Goal: Information Seeking & Learning: Find specific page/section

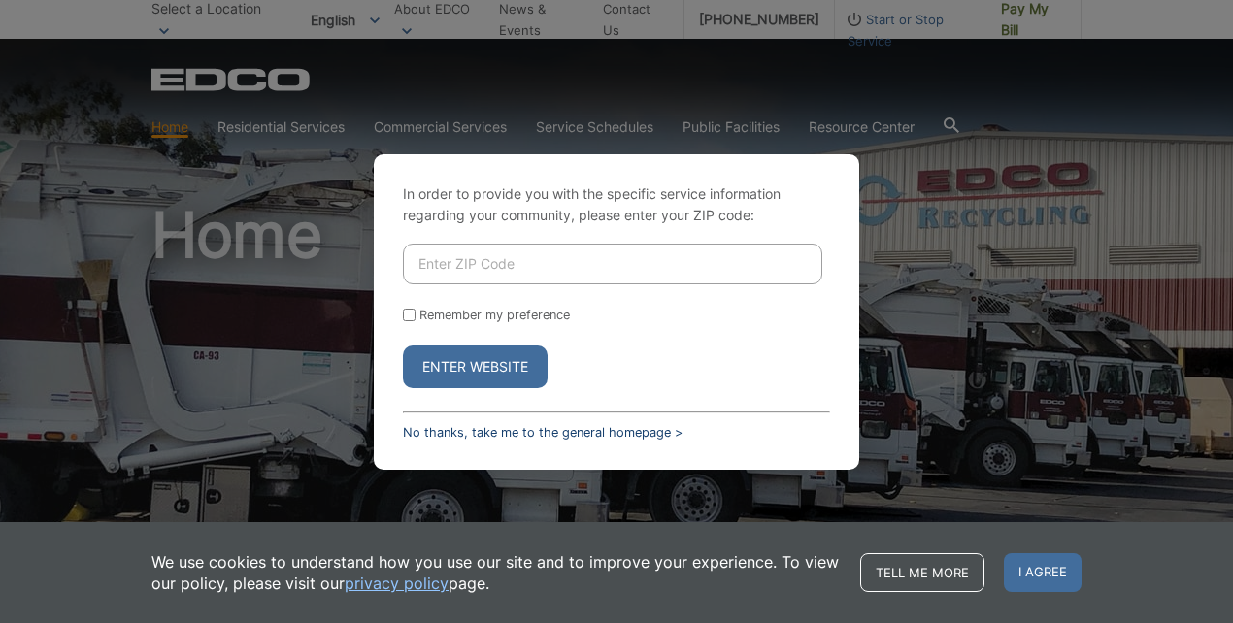
click at [467, 431] on link "No thanks, take me to the general homepage >" at bounding box center [543, 432] width 280 height 15
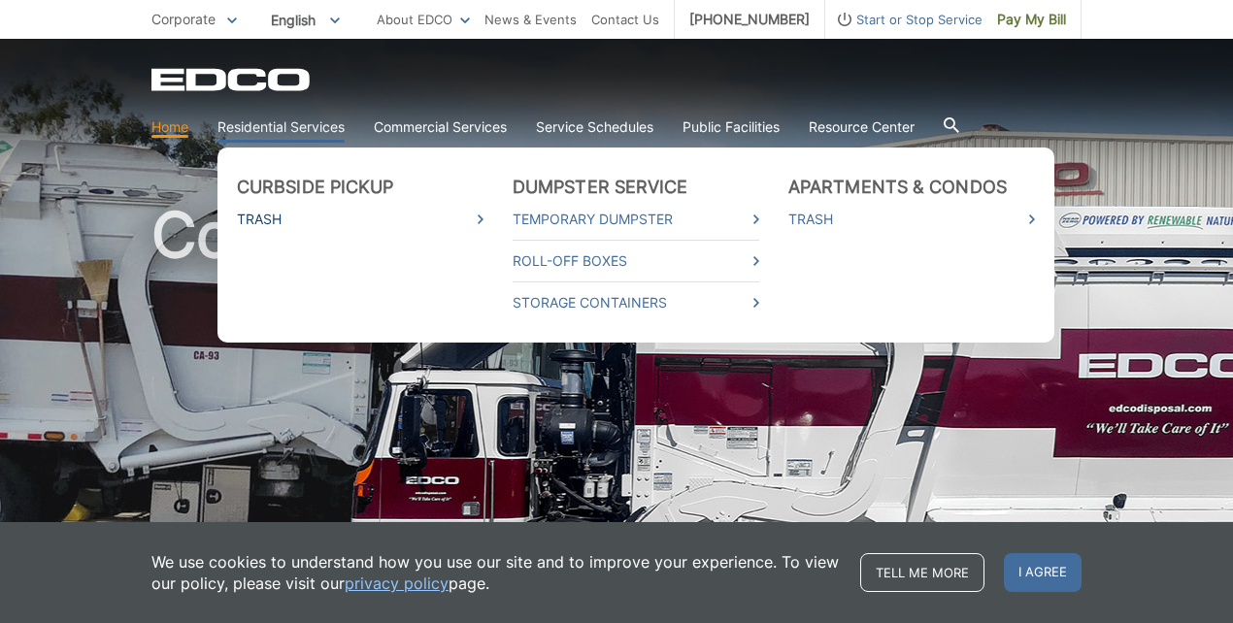
click at [261, 225] on link "Trash" at bounding box center [360, 219] width 247 height 21
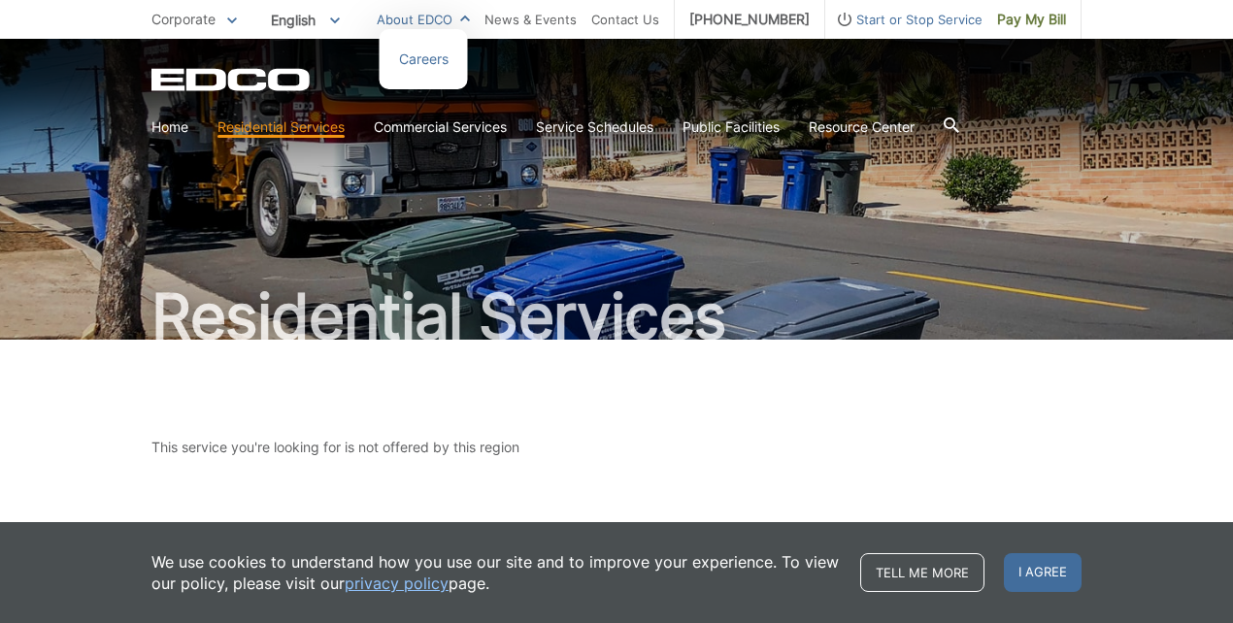
click at [470, 20] on link "About EDCO" at bounding box center [423, 19] width 93 height 21
click at [164, 131] on link "Home" at bounding box center [169, 126] width 37 height 21
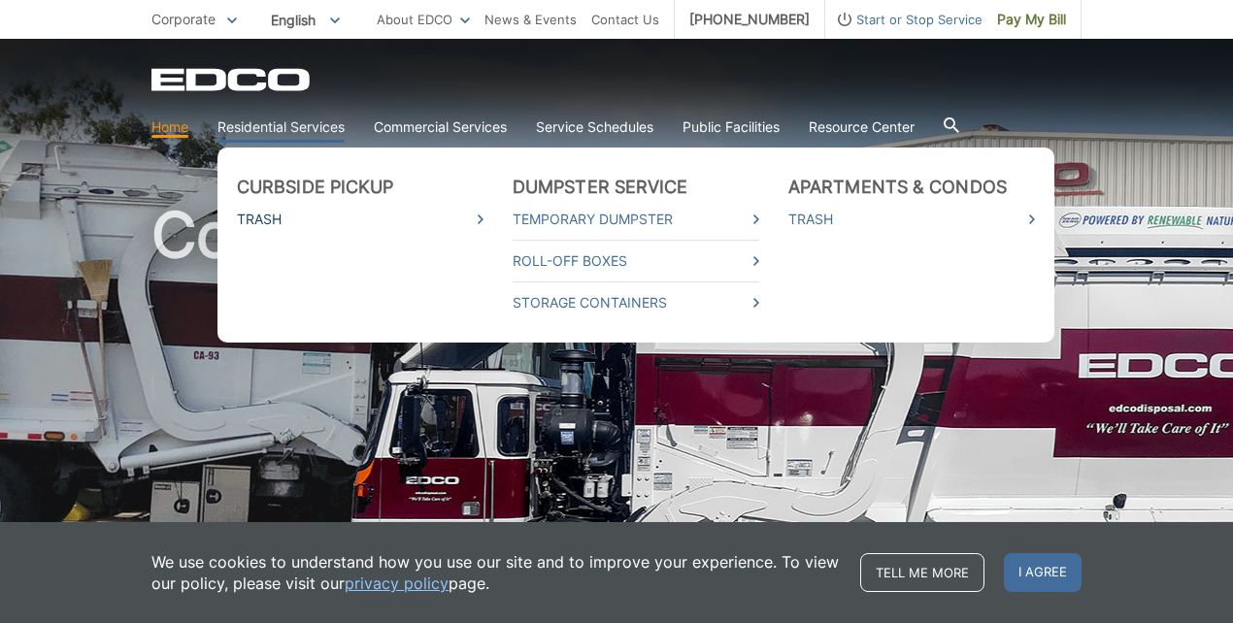
click at [272, 217] on link "Trash" at bounding box center [360, 219] width 247 height 21
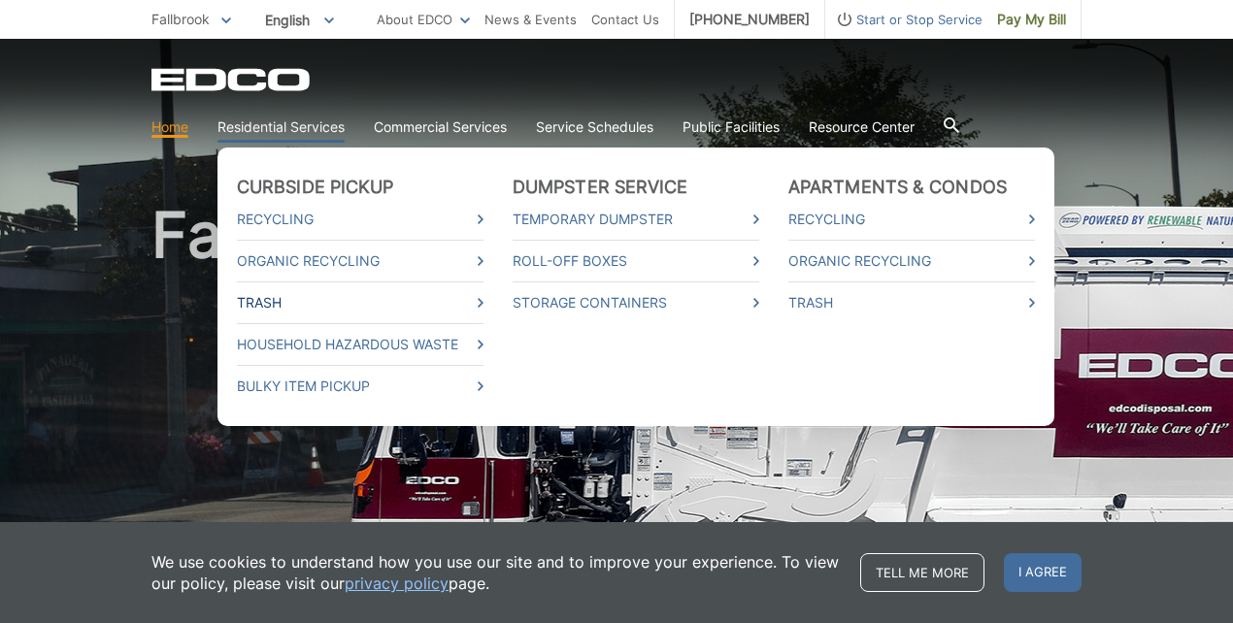
click at [267, 300] on link "Trash" at bounding box center [360, 302] width 247 height 21
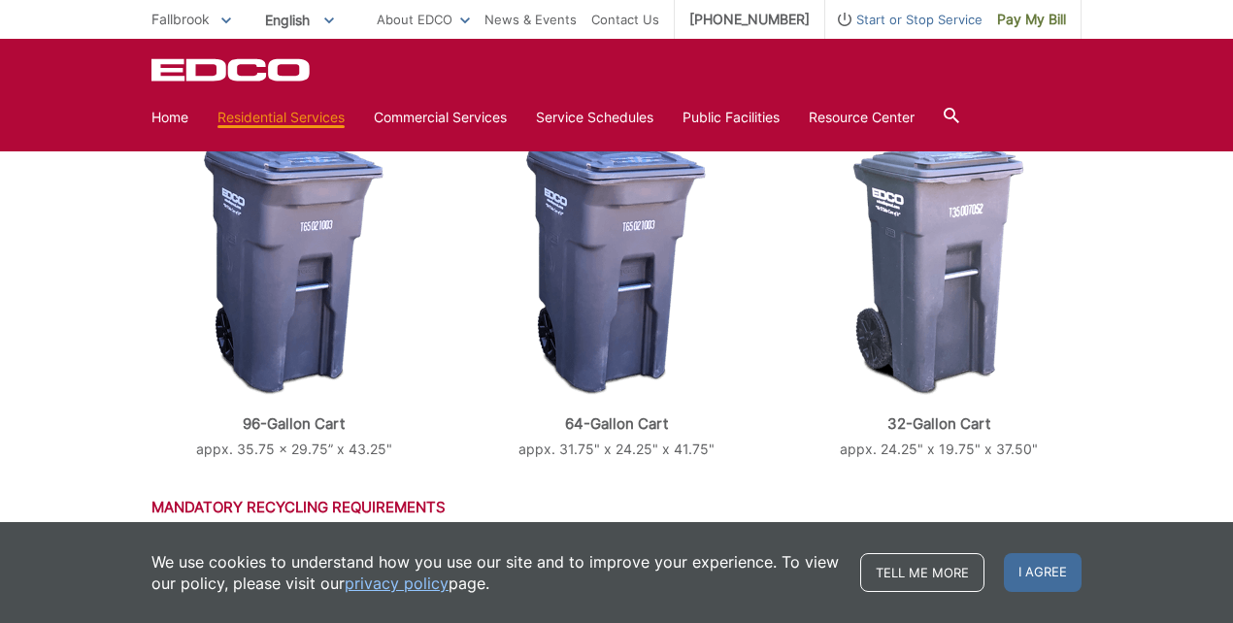
scroll to position [725, 0]
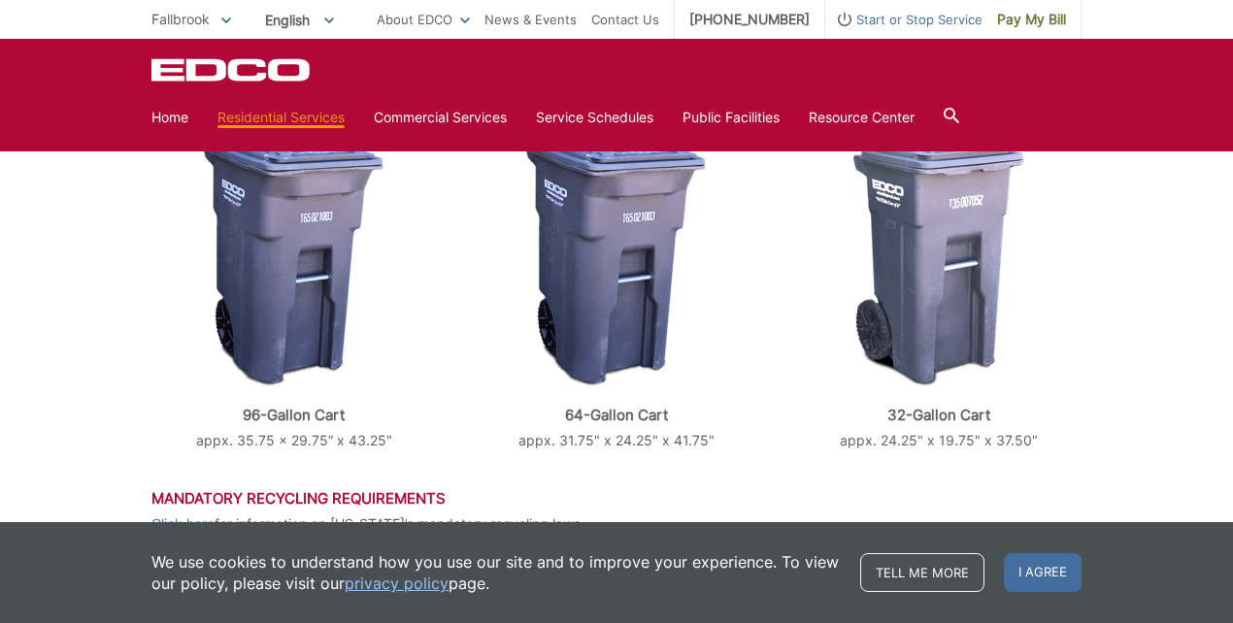
click at [577, 268] on img at bounding box center [616, 261] width 180 height 252
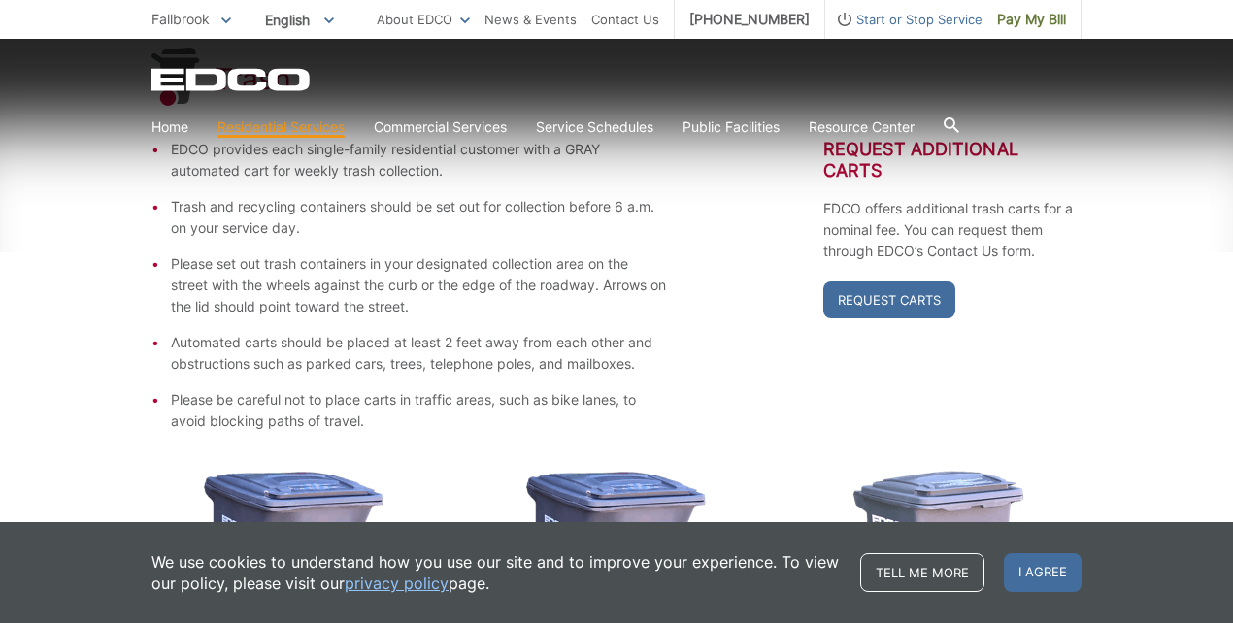
scroll to position [424, 0]
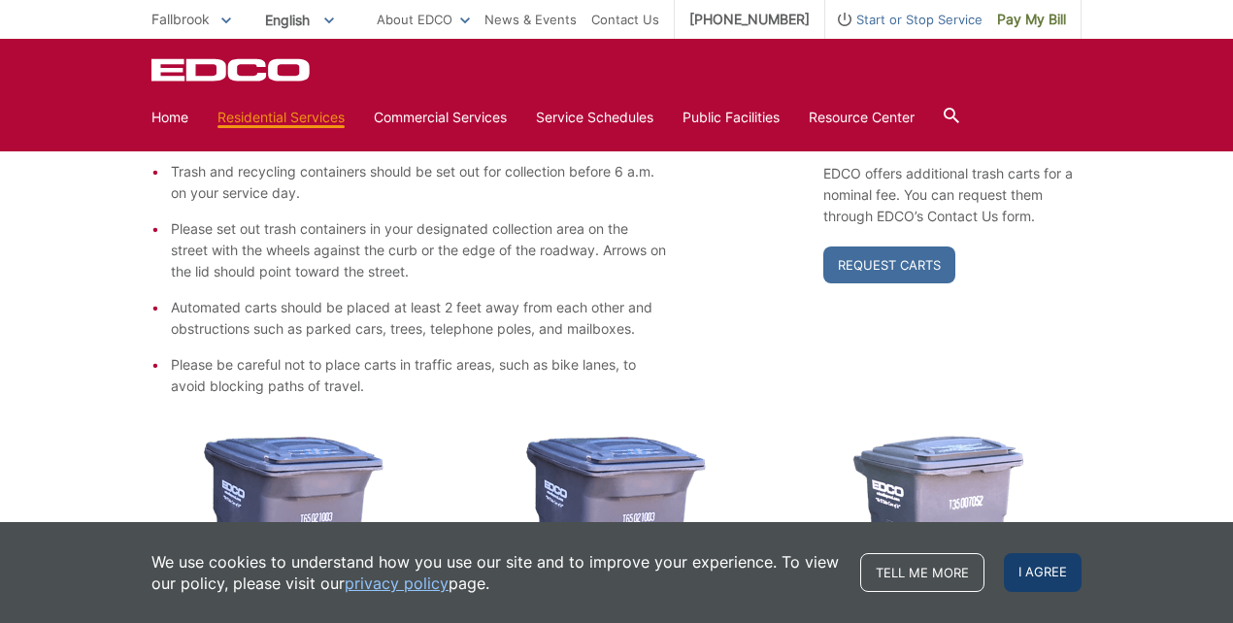
click at [1055, 576] on span "I agree" at bounding box center [1043, 572] width 78 height 39
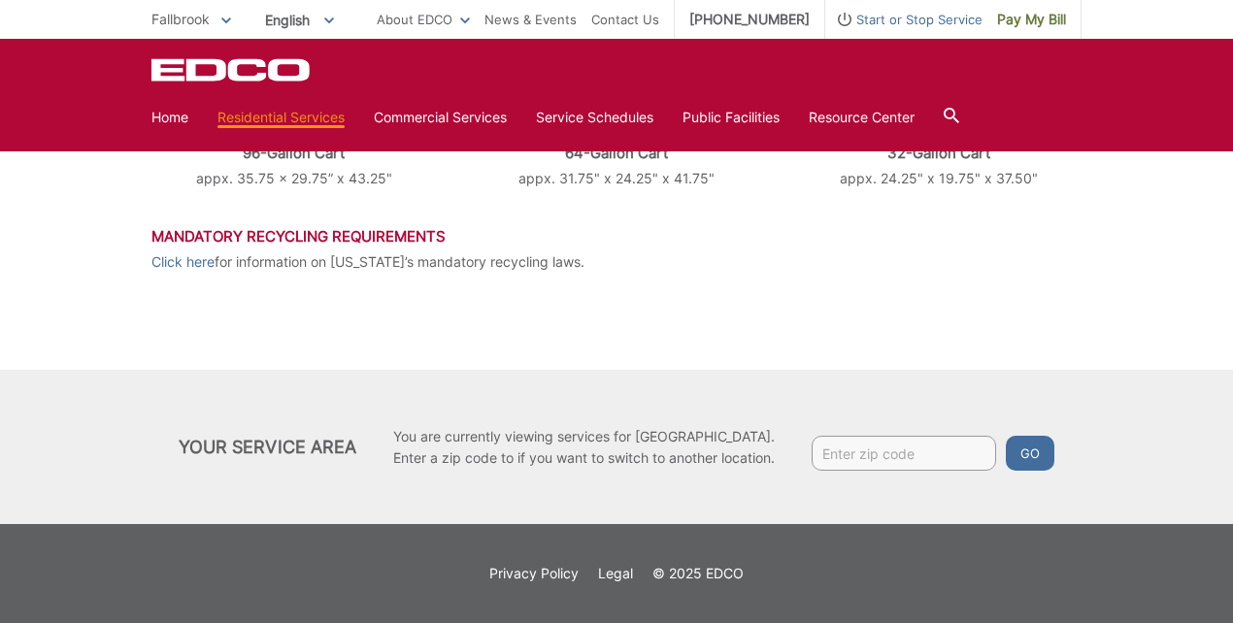
scroll to position [987, 0]
click at [180, 261] on link "Click here" at bounding box center [182, 261] width 63 height 21
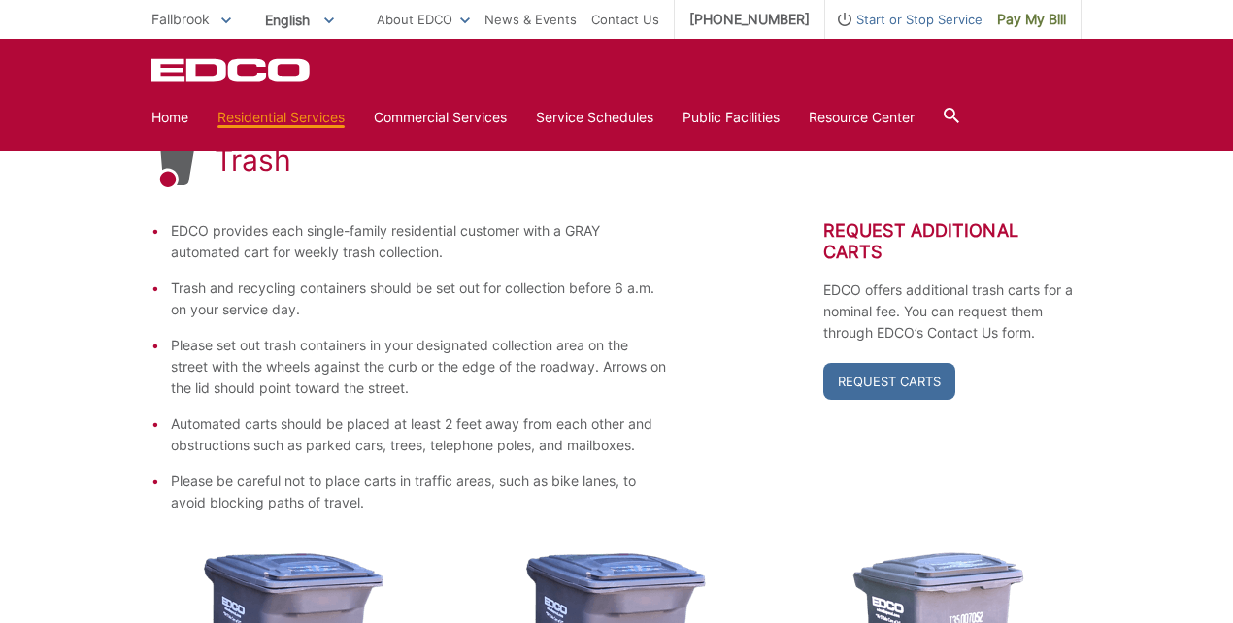
scroll to position [300, 0]
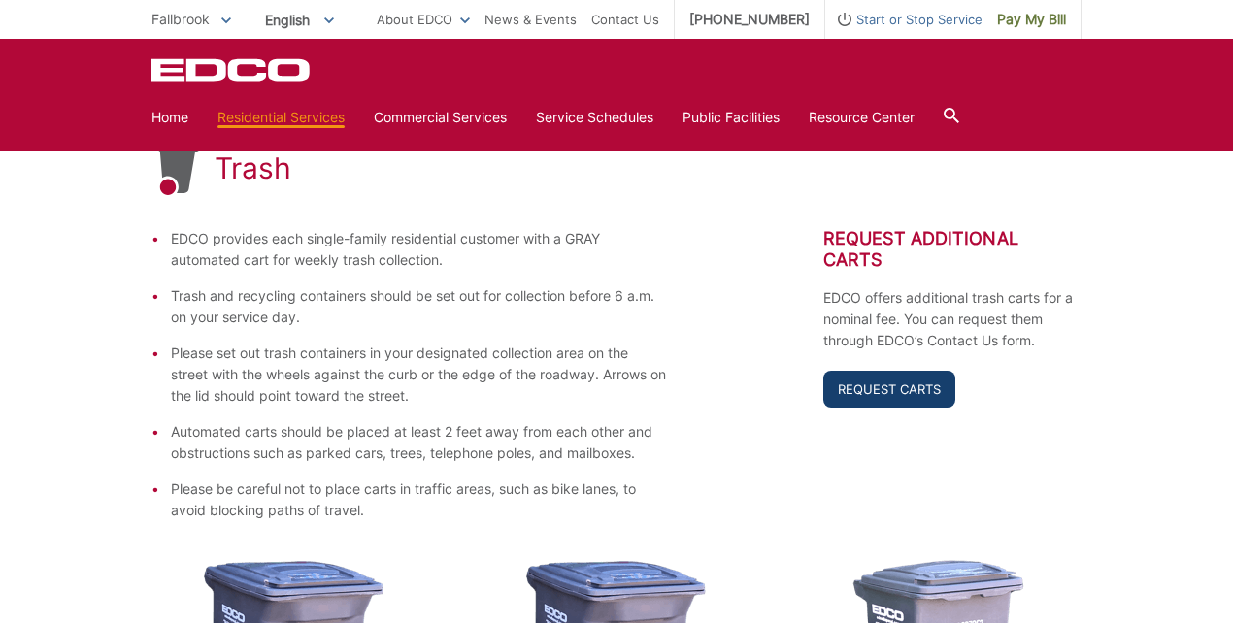
click at [893, 397] on link "Request Carts" at bounding box center [889, 389] width 132 height 37
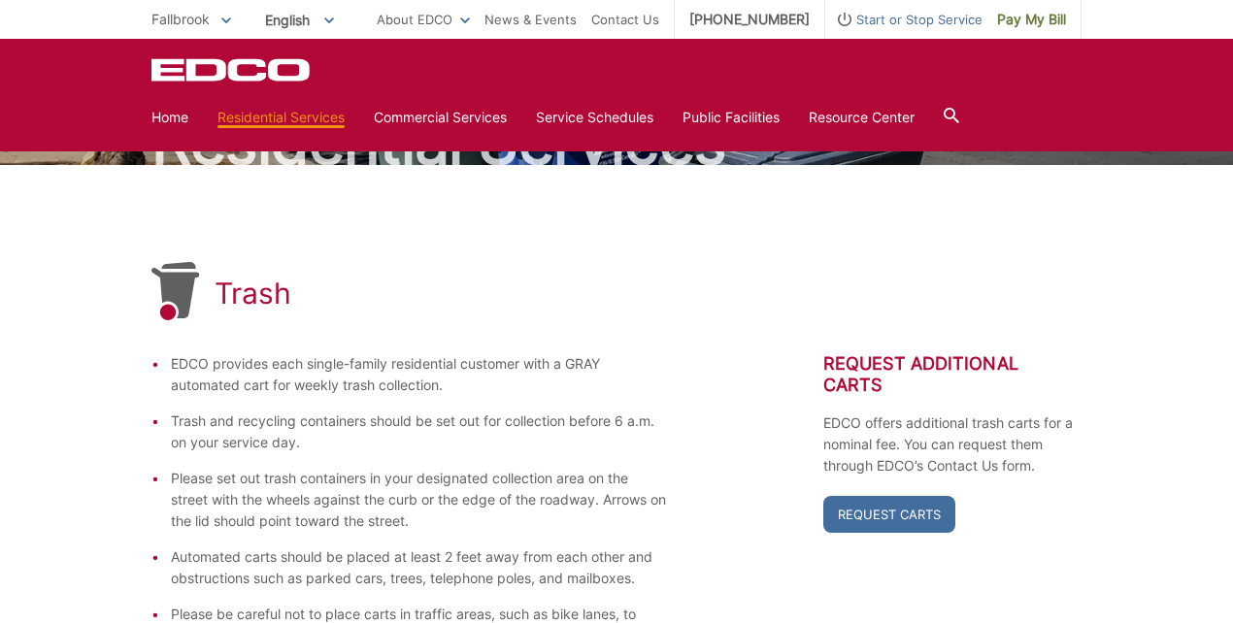
scroll to position [167, 0]
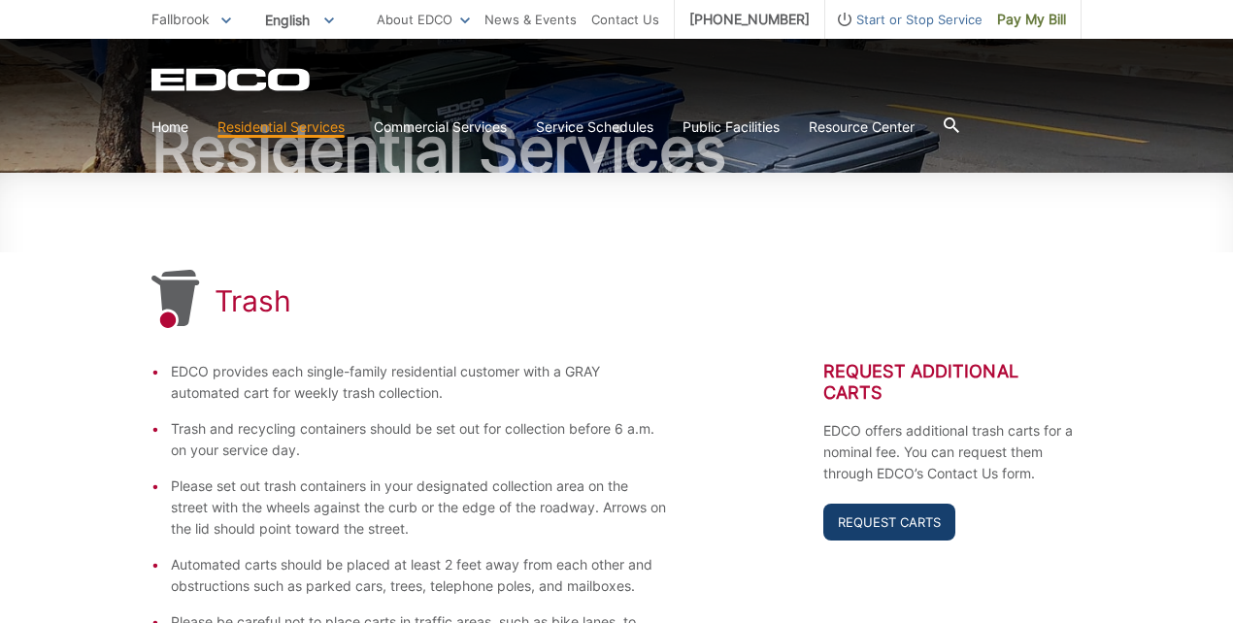
click at [859, 531] on link "Request Carts" at bounding box center [889, 522] width 132 height 37
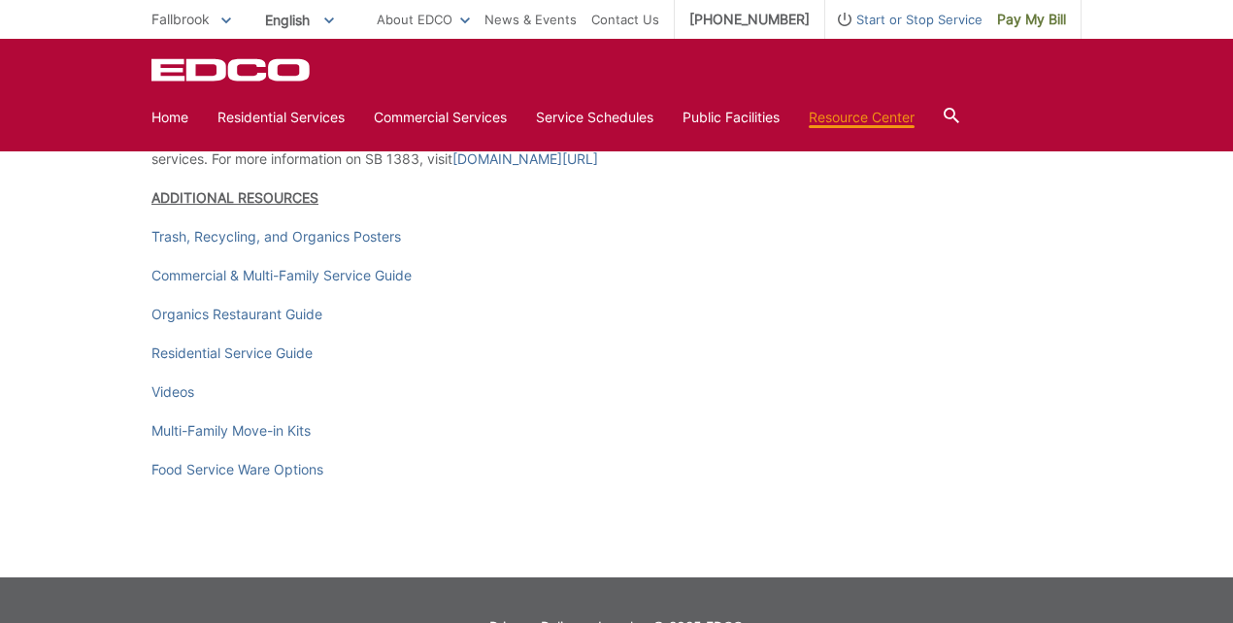
scroll to position [2766, 0]
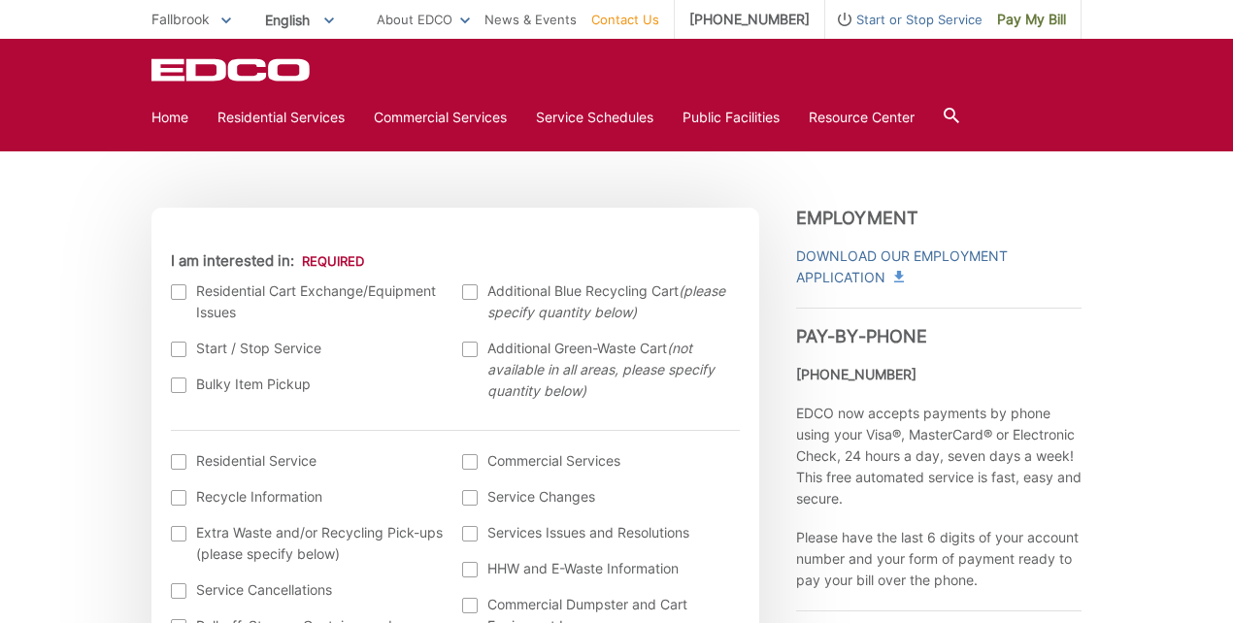
scroll to position [517, 0]
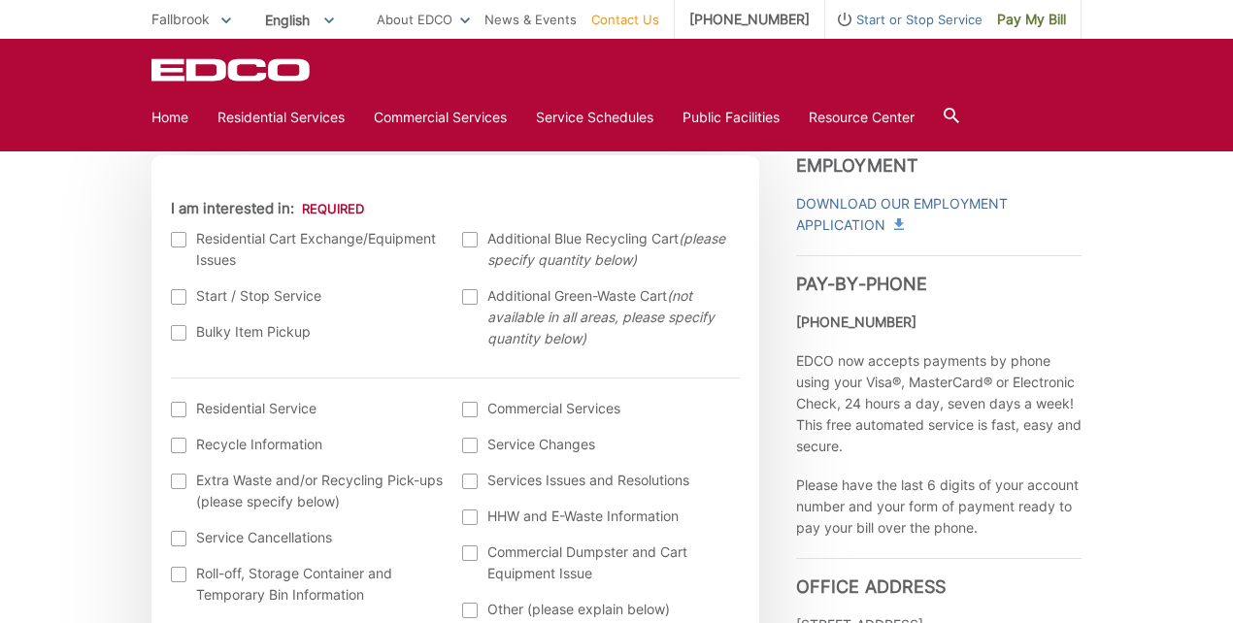
scroll to position [581, 0]
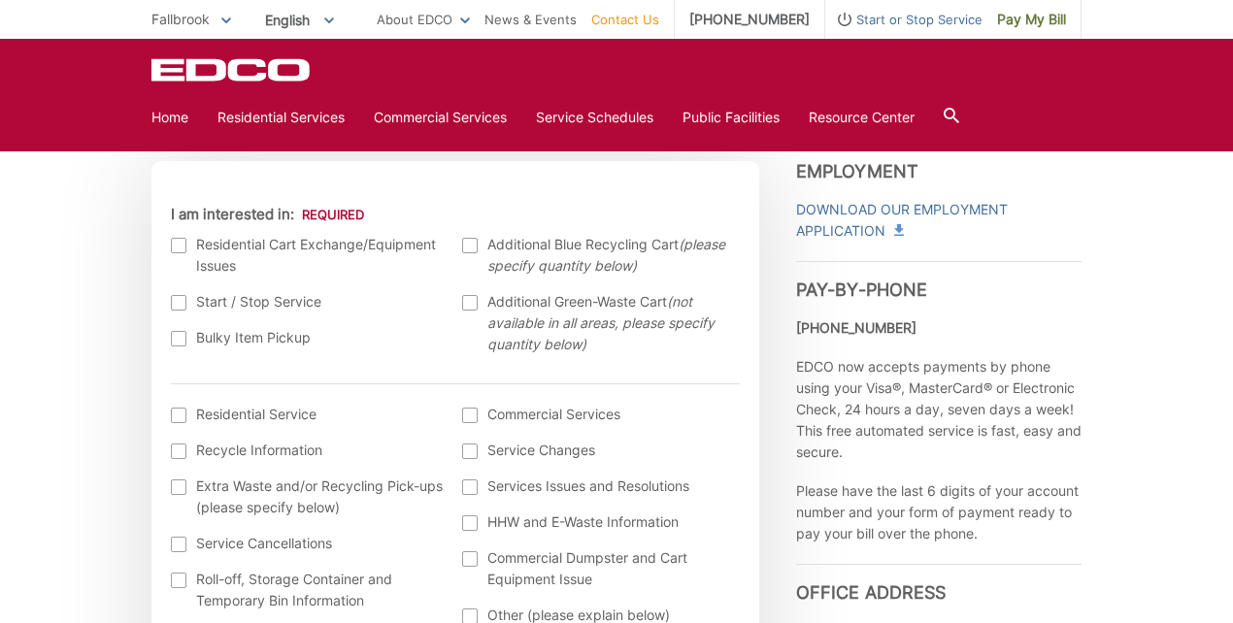
click at [180, 412] on div at bounding box center [179, 416] width 16 height 16
click at [0, 0] on input "I am interested in: (continued) *" at bounding box center [0, 0] width 0 height 0
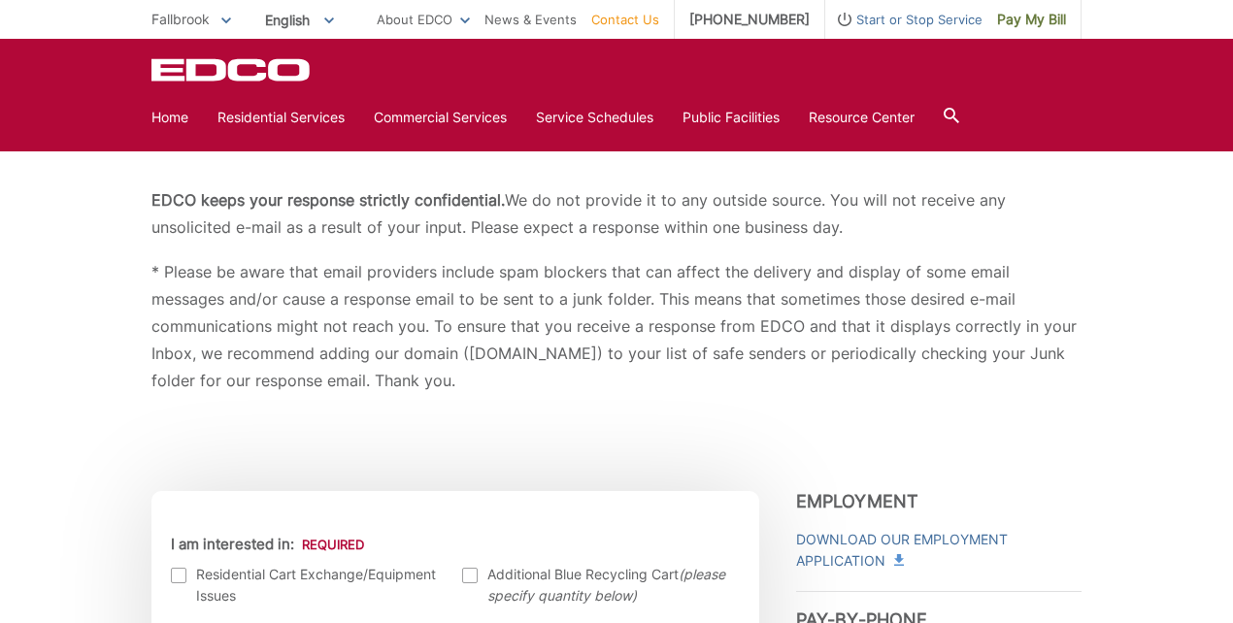
scroll to position [248, 0]
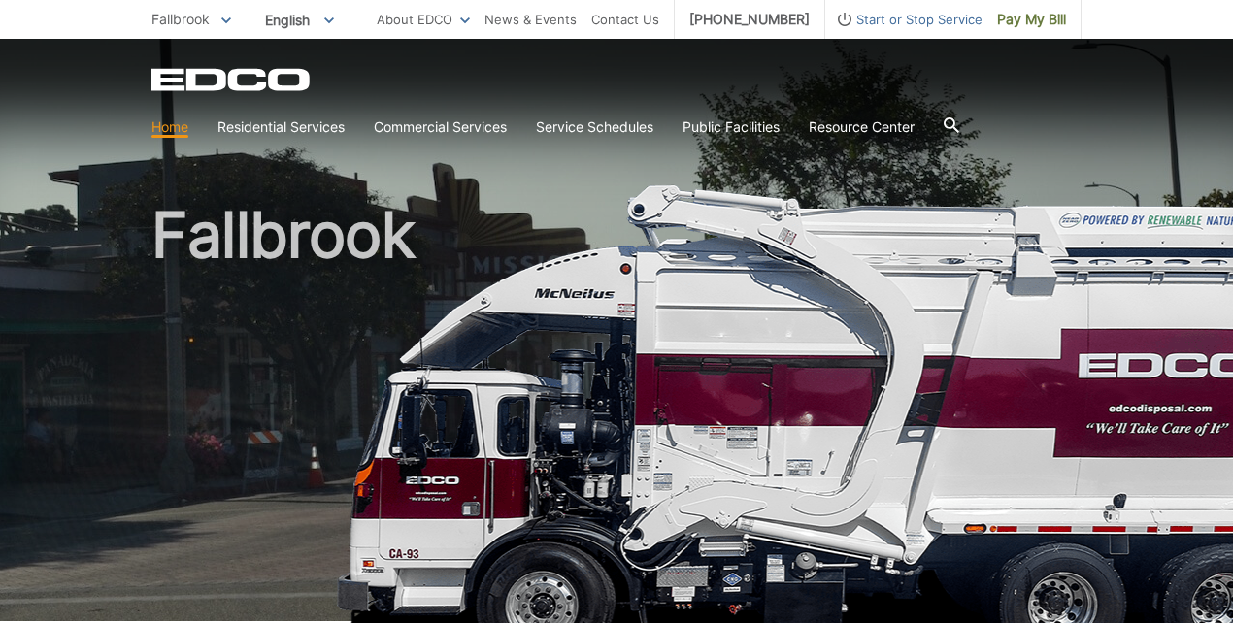
click at [957, 130] on icon at bounding box center [952, 125] width 16 height 16
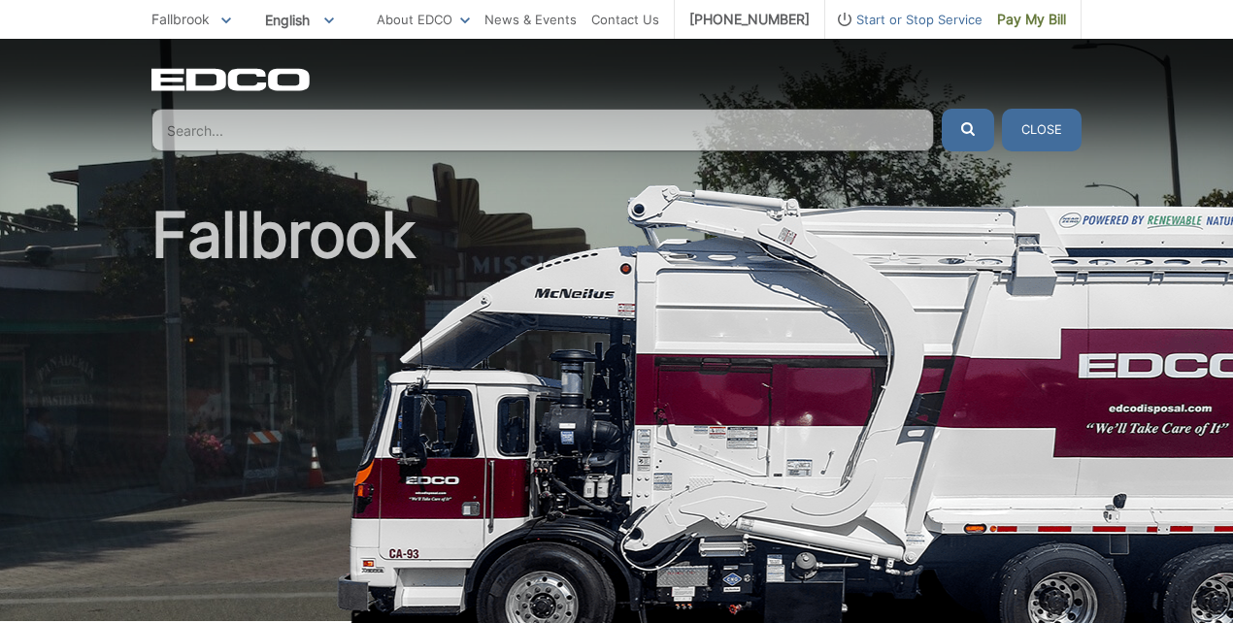
click at [626, 121] on input "Search" at bounding box center [542, 130] width 782 height 43
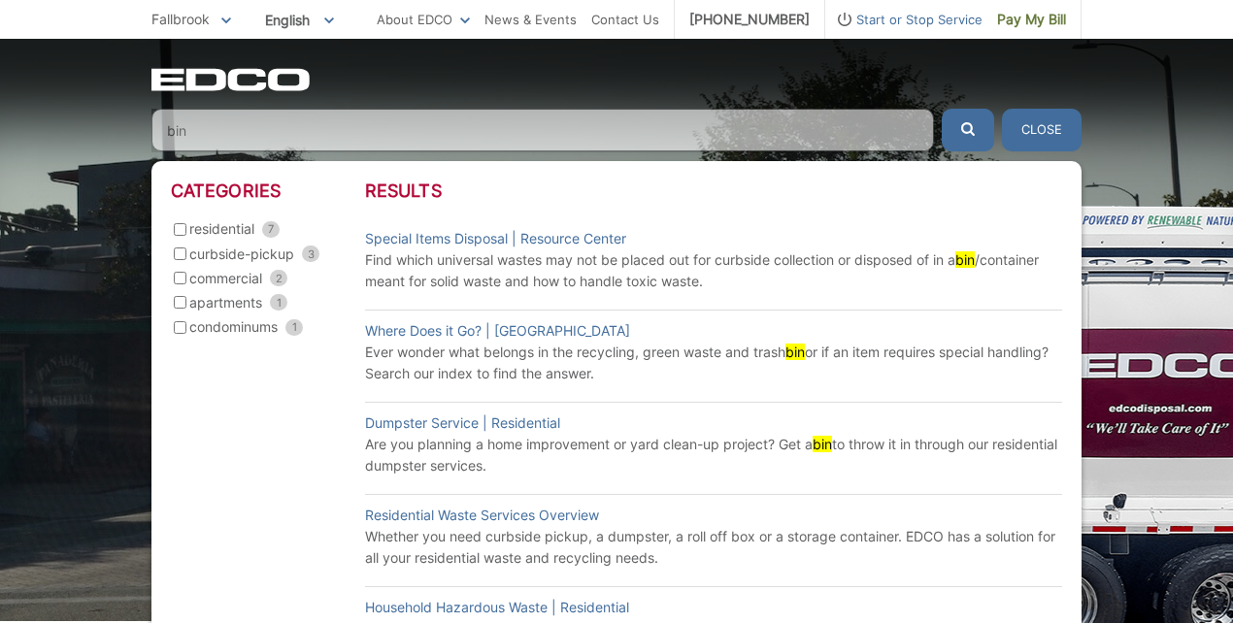
click at [626, 121] on input "bin" at bounding box center [542, 130] width 782 height 43
click at [195, 128] on input "bin" at bounding box center [542, 130] width 782 height 43
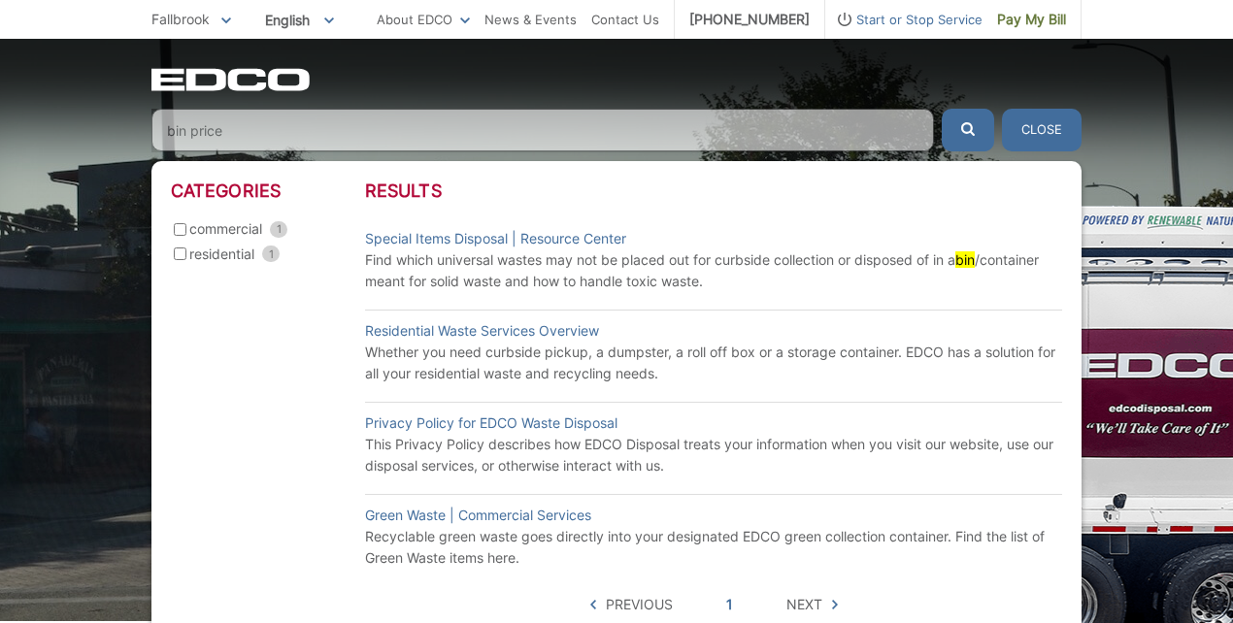
type input "bin price"
click at [968, 130] on button "submit" at bounding box center [968, 130] width 52 height 43
click at [549, 334] on link "Residential Waste Services Overview" at bounding box center [482, 330] width 234 height 21
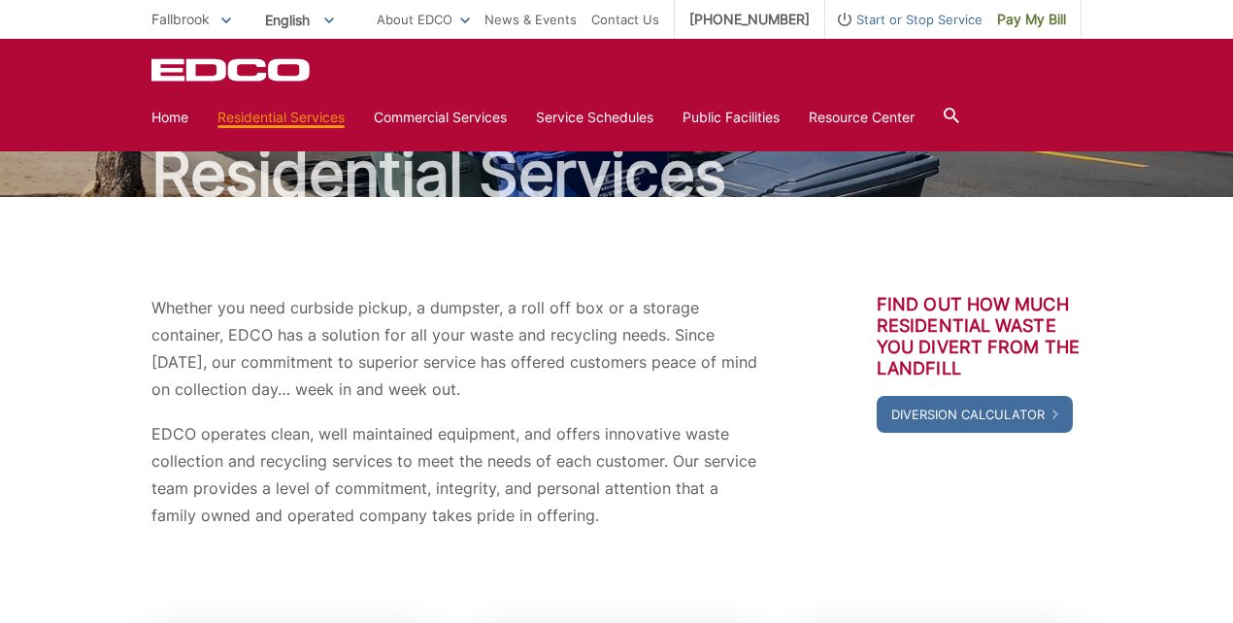
scroll to position [138, 0]
